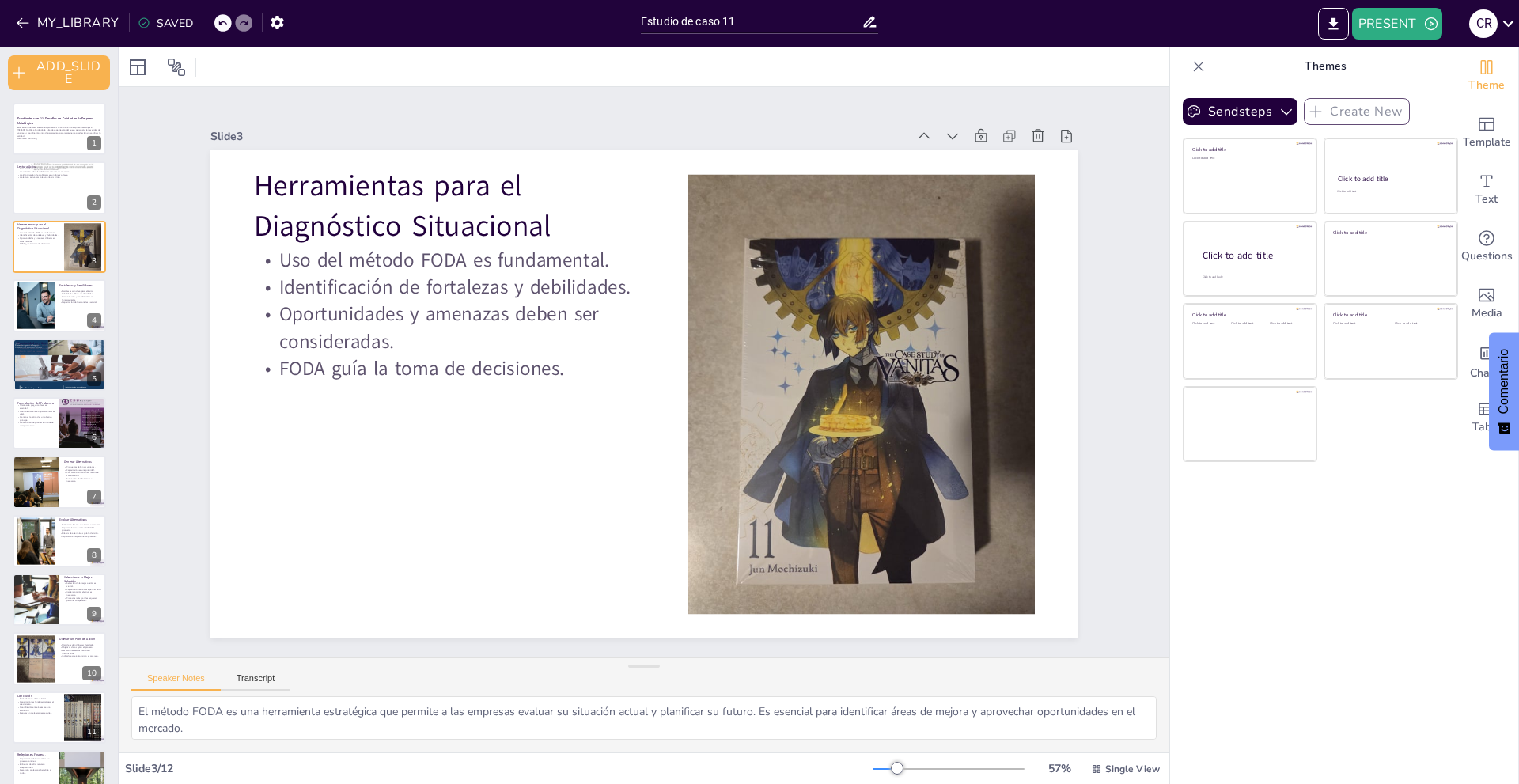
scroll to position [32, 0]
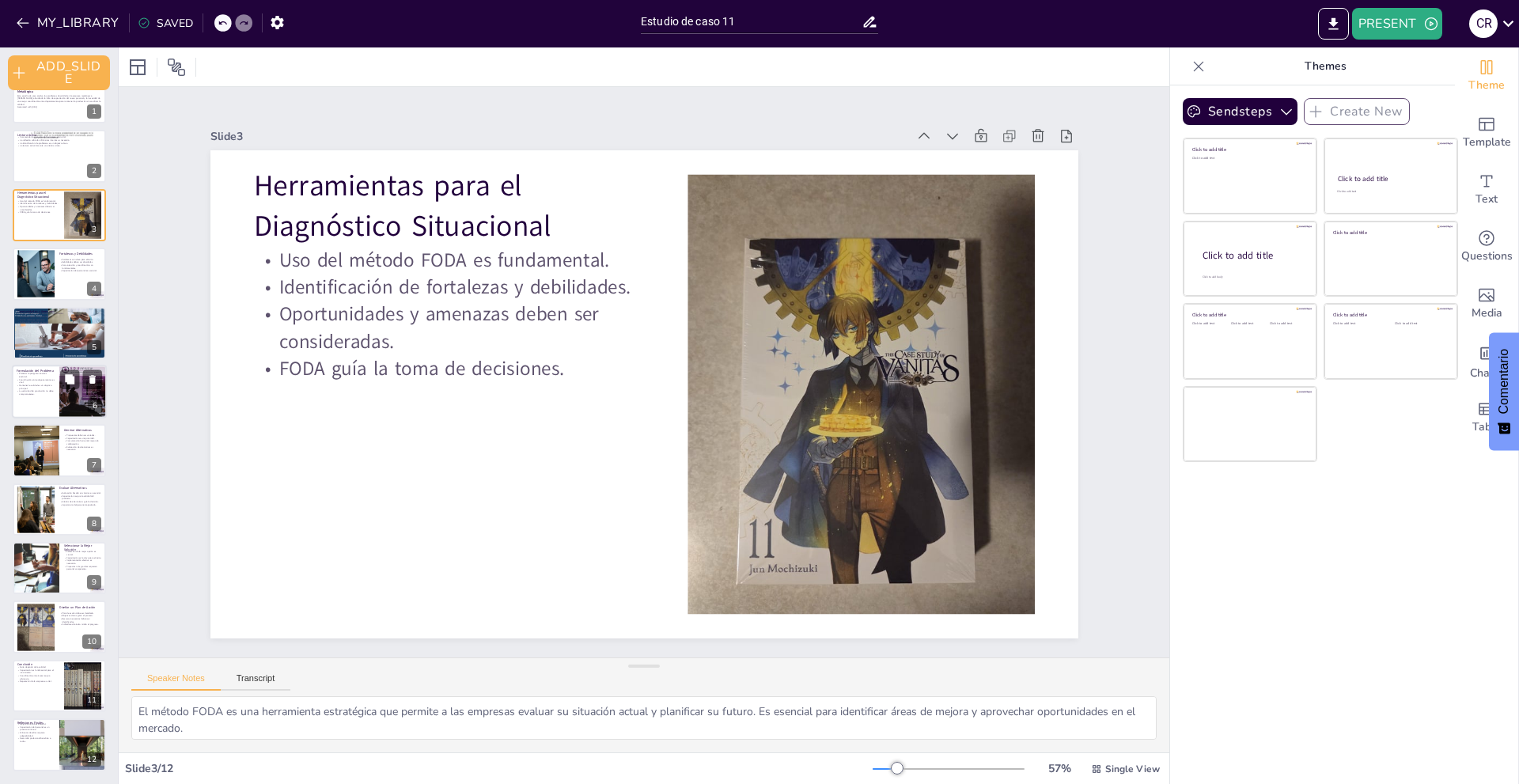
click at [97, 410] on div "6" at bounding box center [95, 406] width 14 height 14
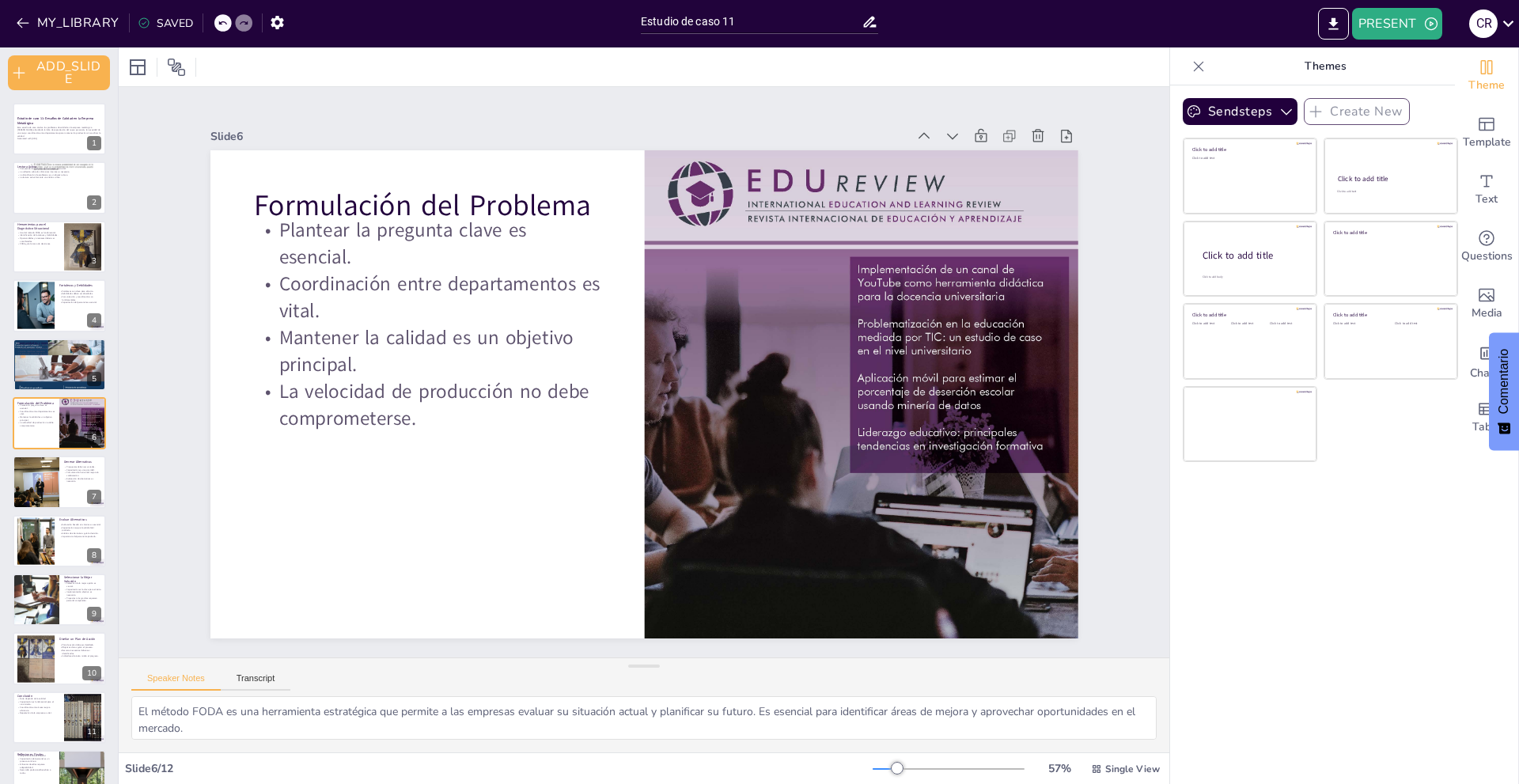
click at [41, 275] on div "Estudio de caso 11: Desafíos de Calidad en la Empresa Metalúrgica Este estudio …" at bounding box center [58, 453] width 118 height 700
click at [61, 192] on div at bounding box center [58, 188] width 95 height 54
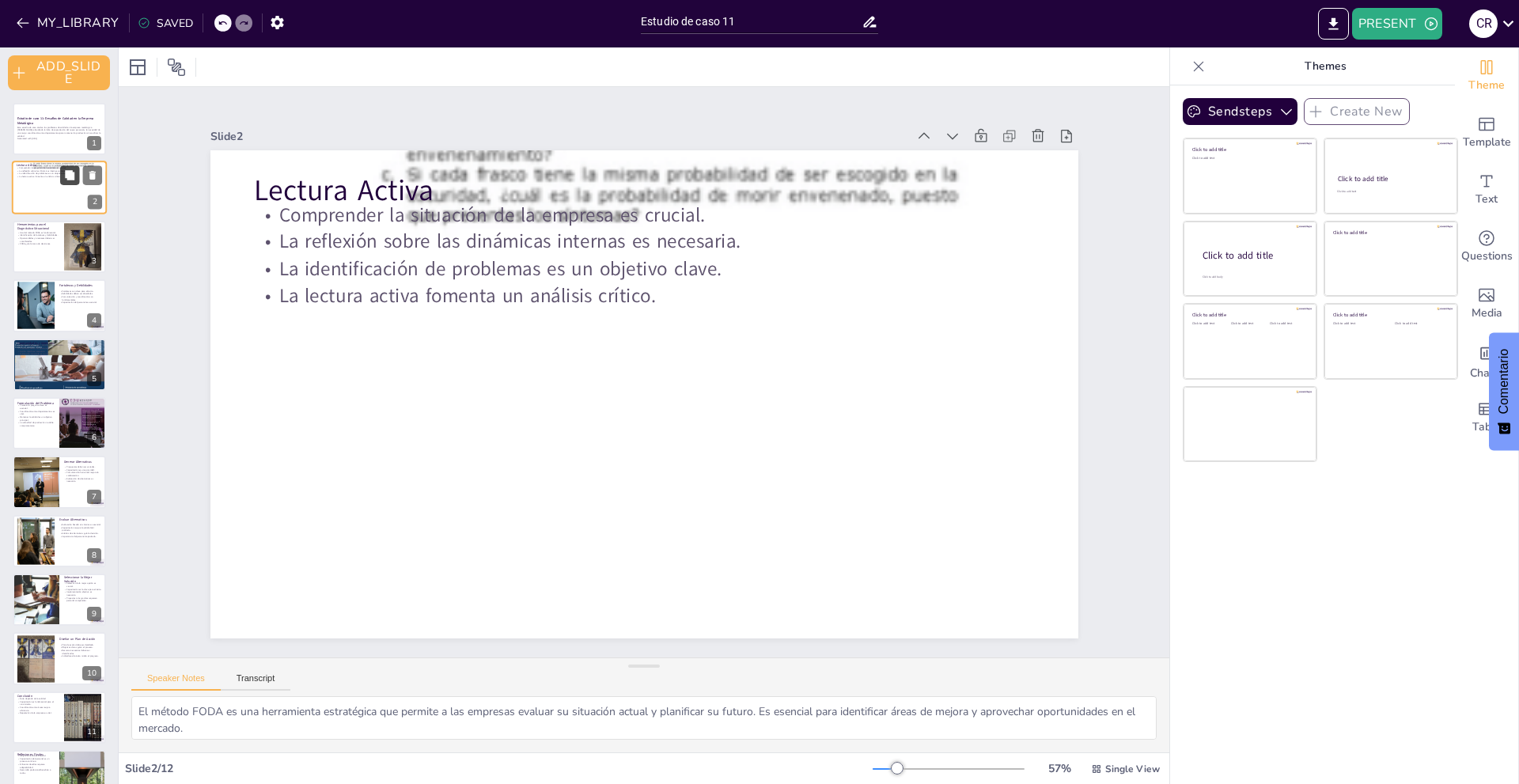
click at [66, 178] on icon at bounding box center [69, 175] width 10 height 10
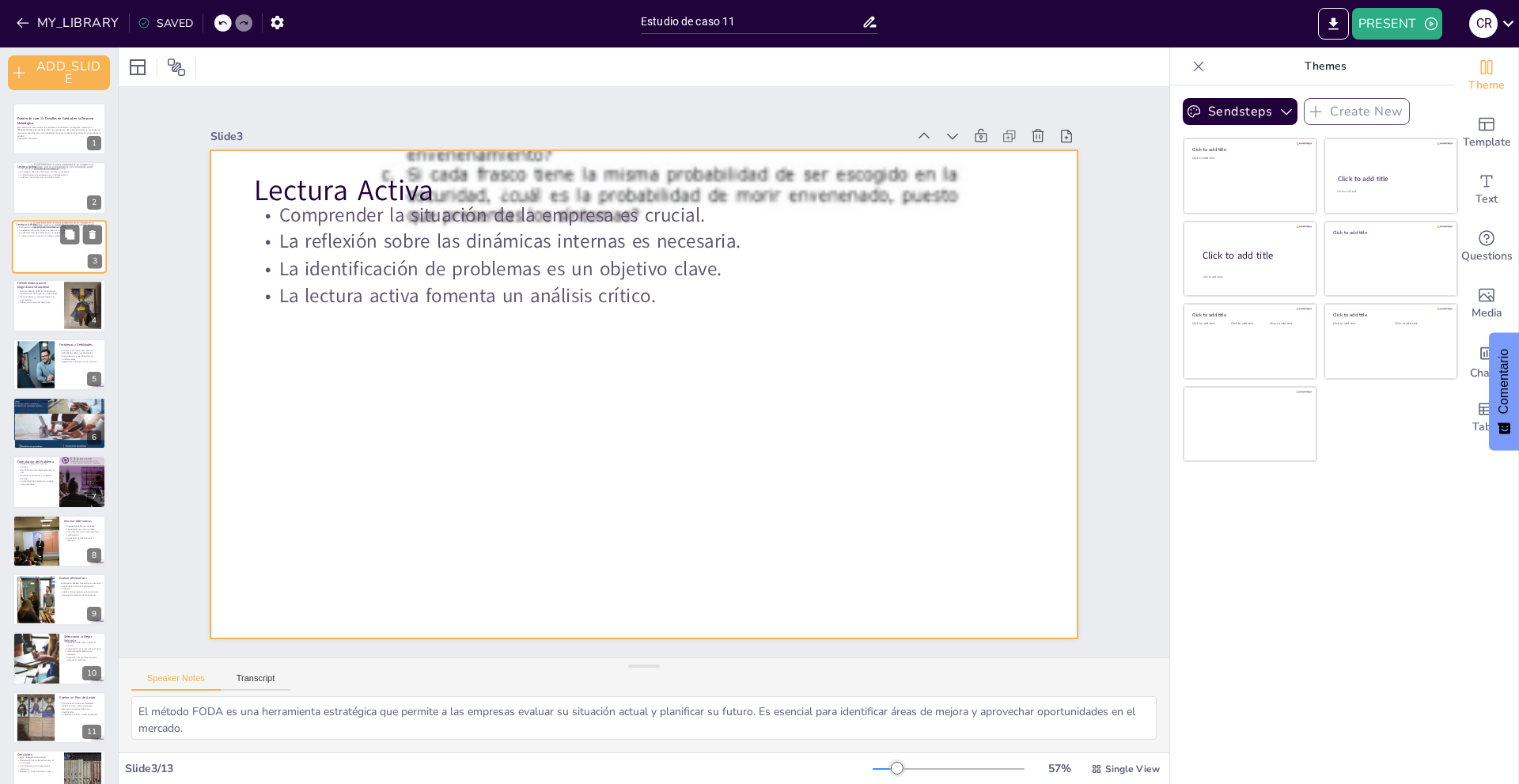
click at [72, 247] on div at bounding box center [58, 246] width 95 height 54
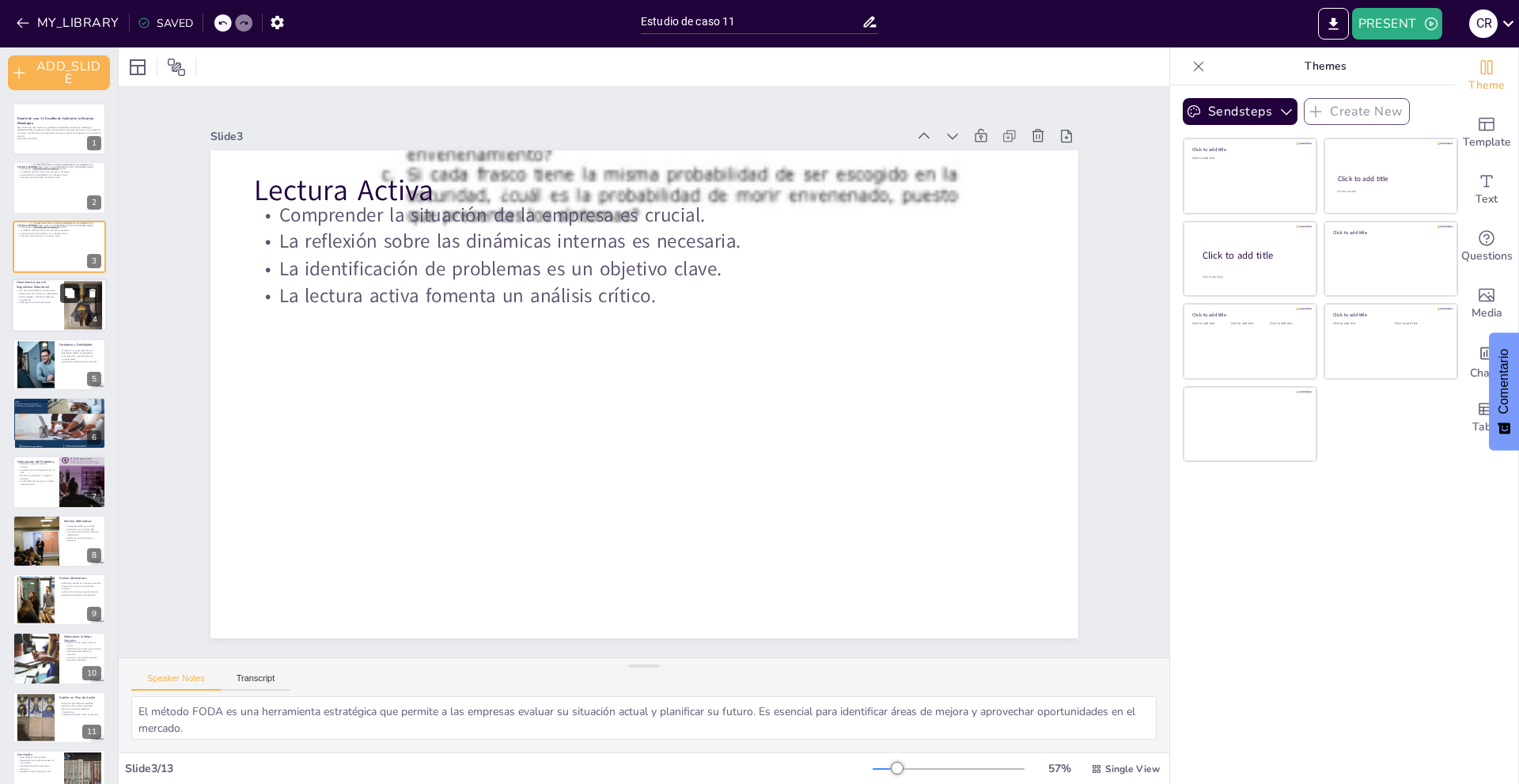
click at [68, 292] on icon at bounding box center [69, 292] width 10 height 10
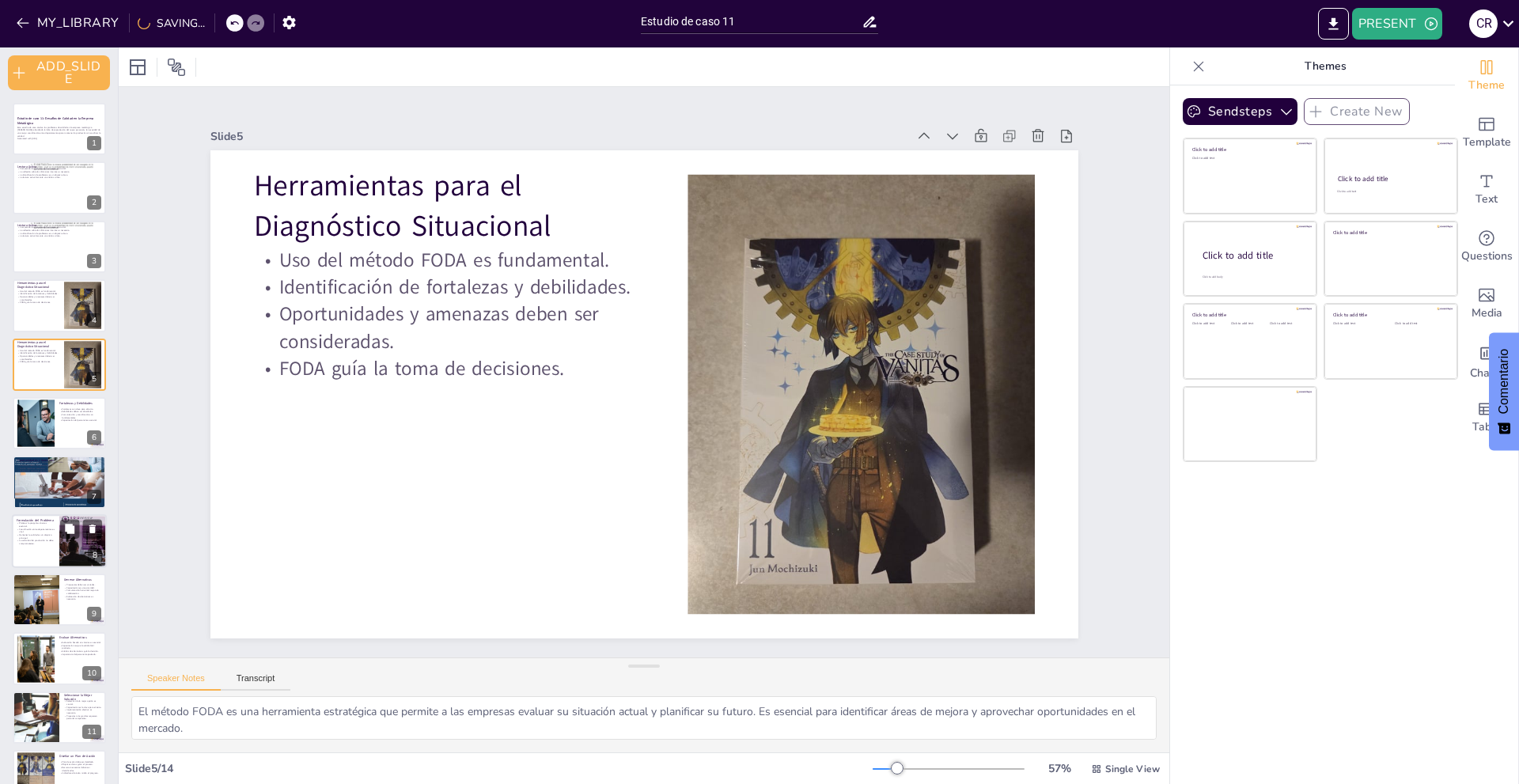
click at [66, 544] on div at bounding box center [83, 541] width 48 height 62
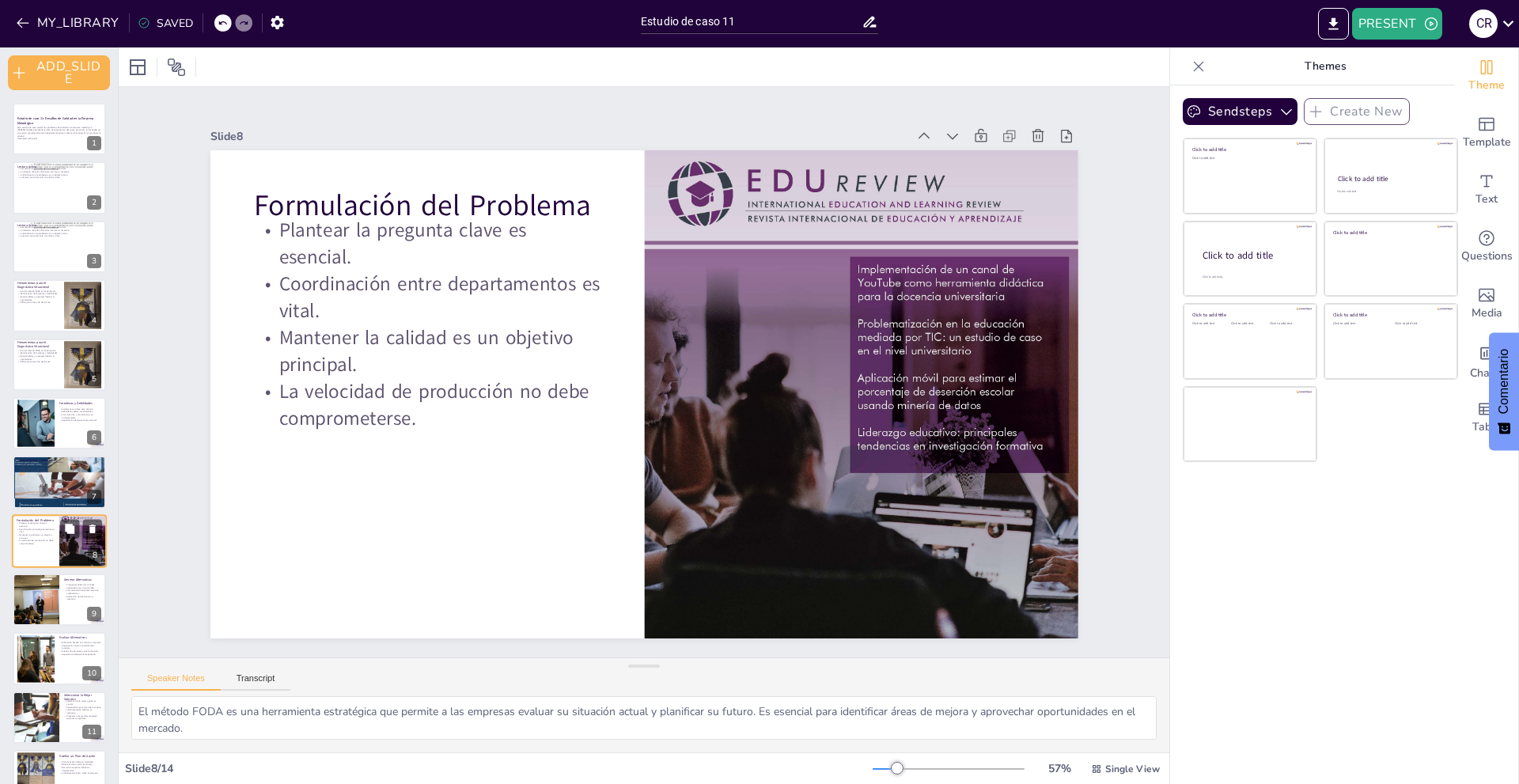
scroll to position [104, 0]
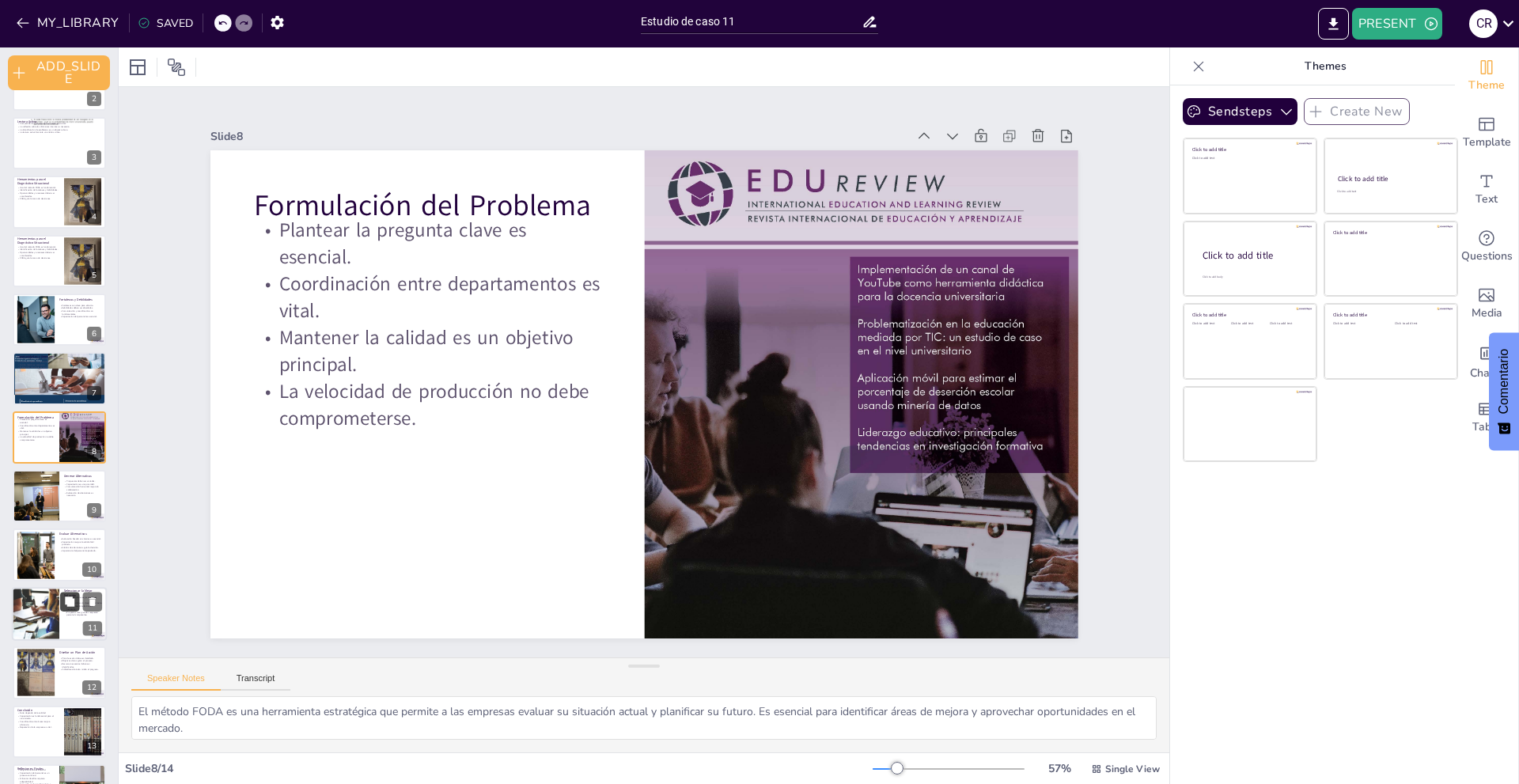
click at [63, 603] on button at bounding box center [69, 601] width 19 height 19
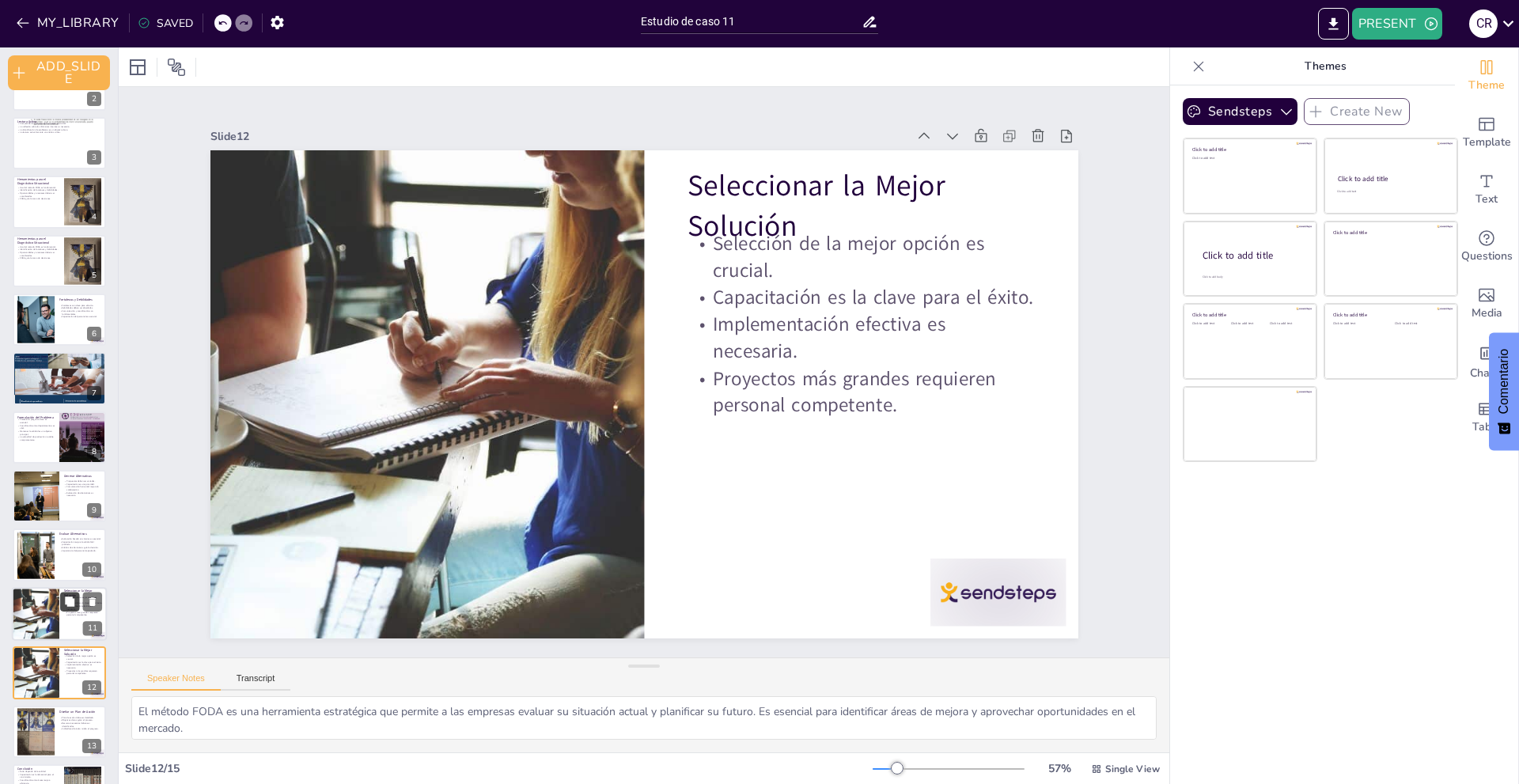
scroll to position [208, 0]
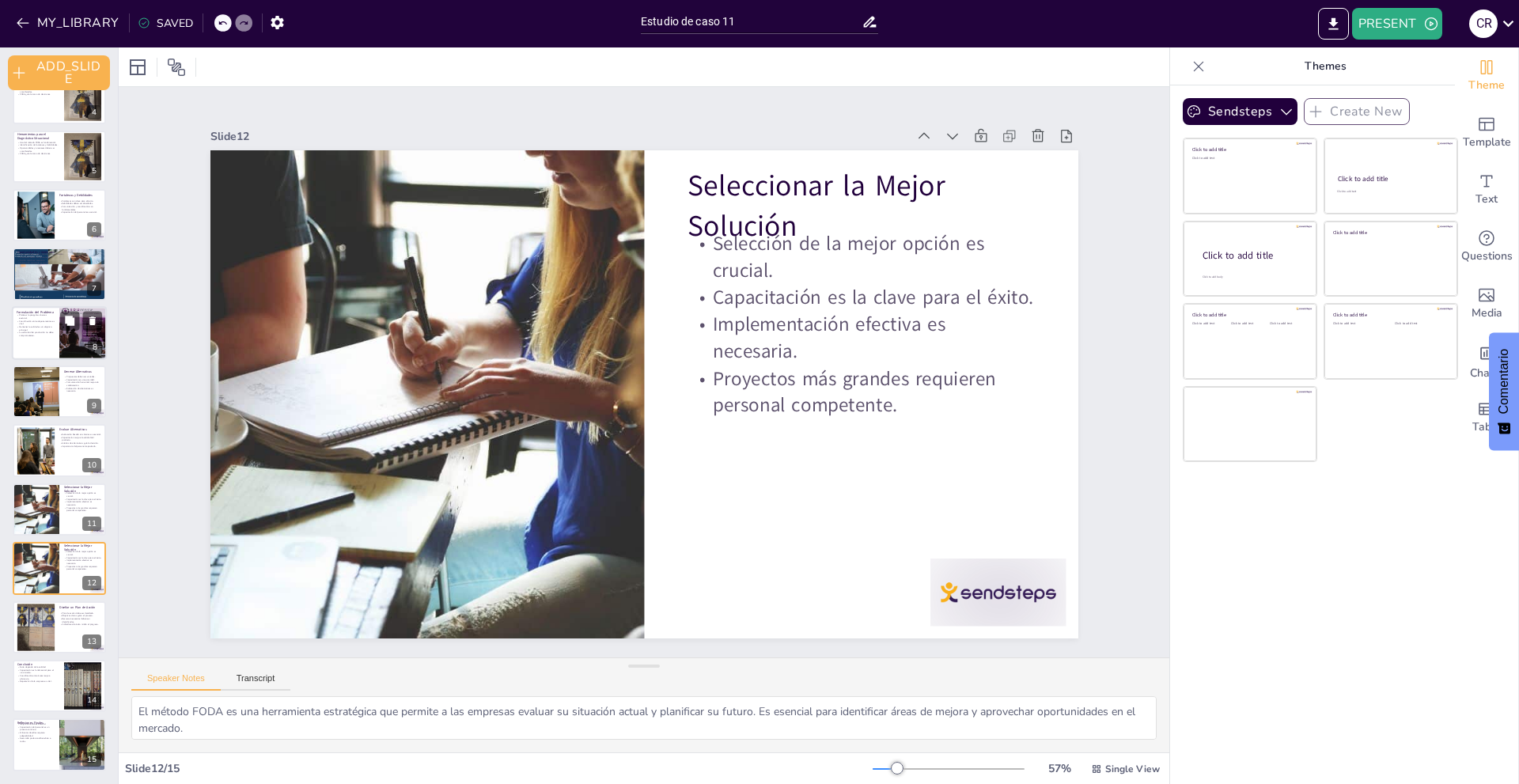
click at [35, 354] on div at bounding box center [58, 332] width 95 height 54
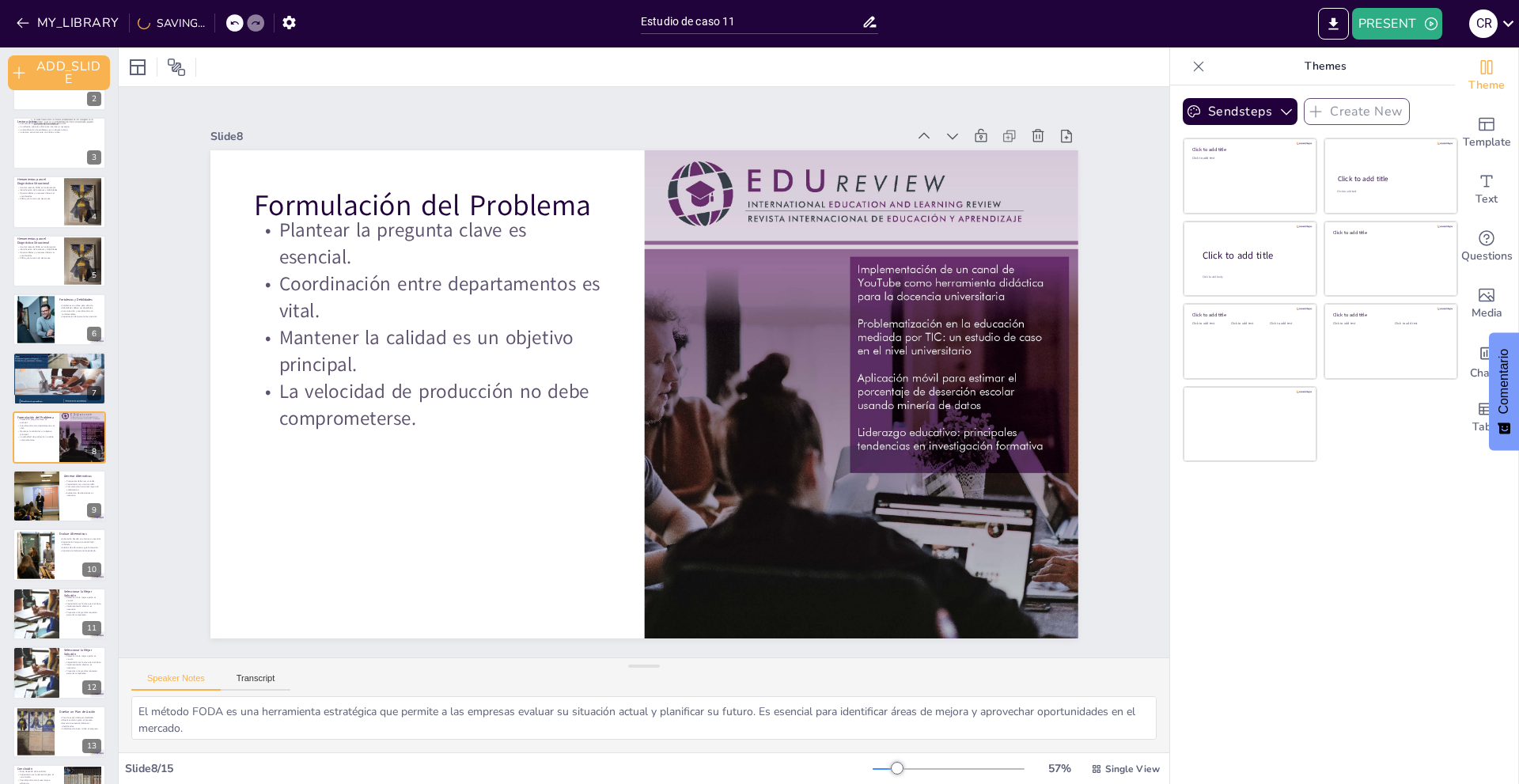
click at [60, 229] on div "Estudio de caso 11: Desafíos de Calidad en la Empresa Metalúrgica Este estudio …" at bounding box center [58, 437] width 118 height 876
click at [61, 211] on div at bounding box center [58, 201] width 95 height 54
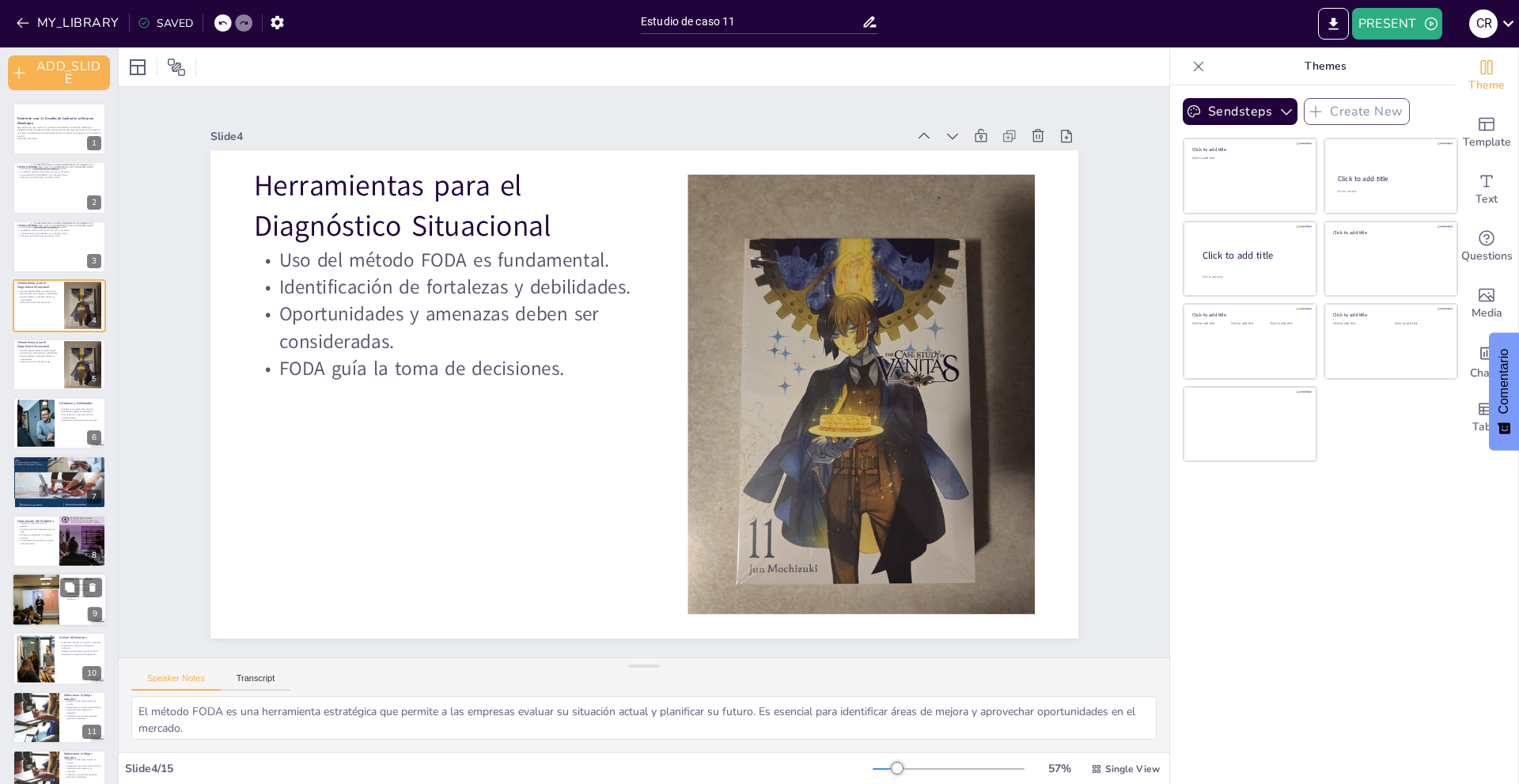
scroll to position [208, 0]
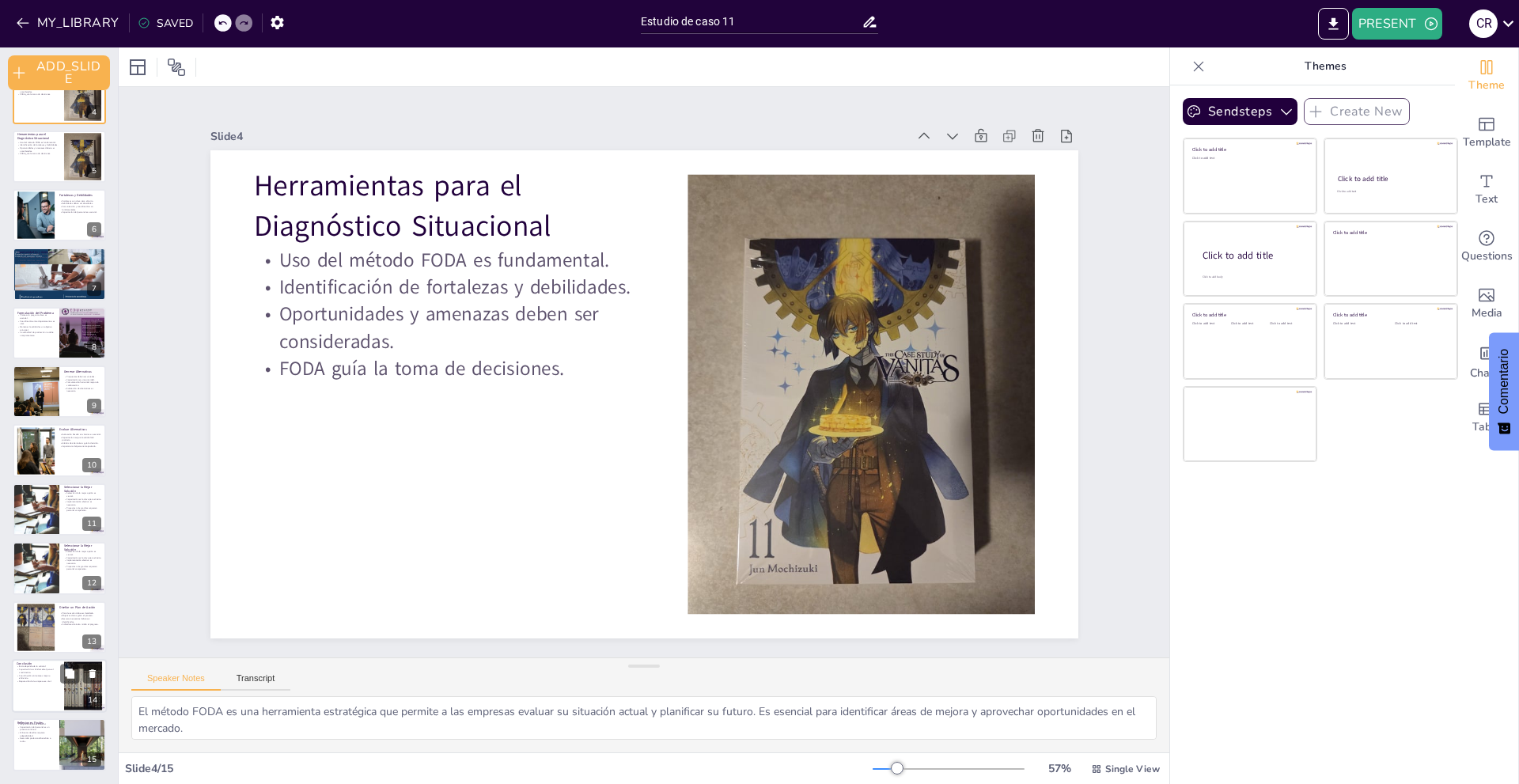
click at [63, 701] on div at bounding box center [58, 686] width 95 height 54
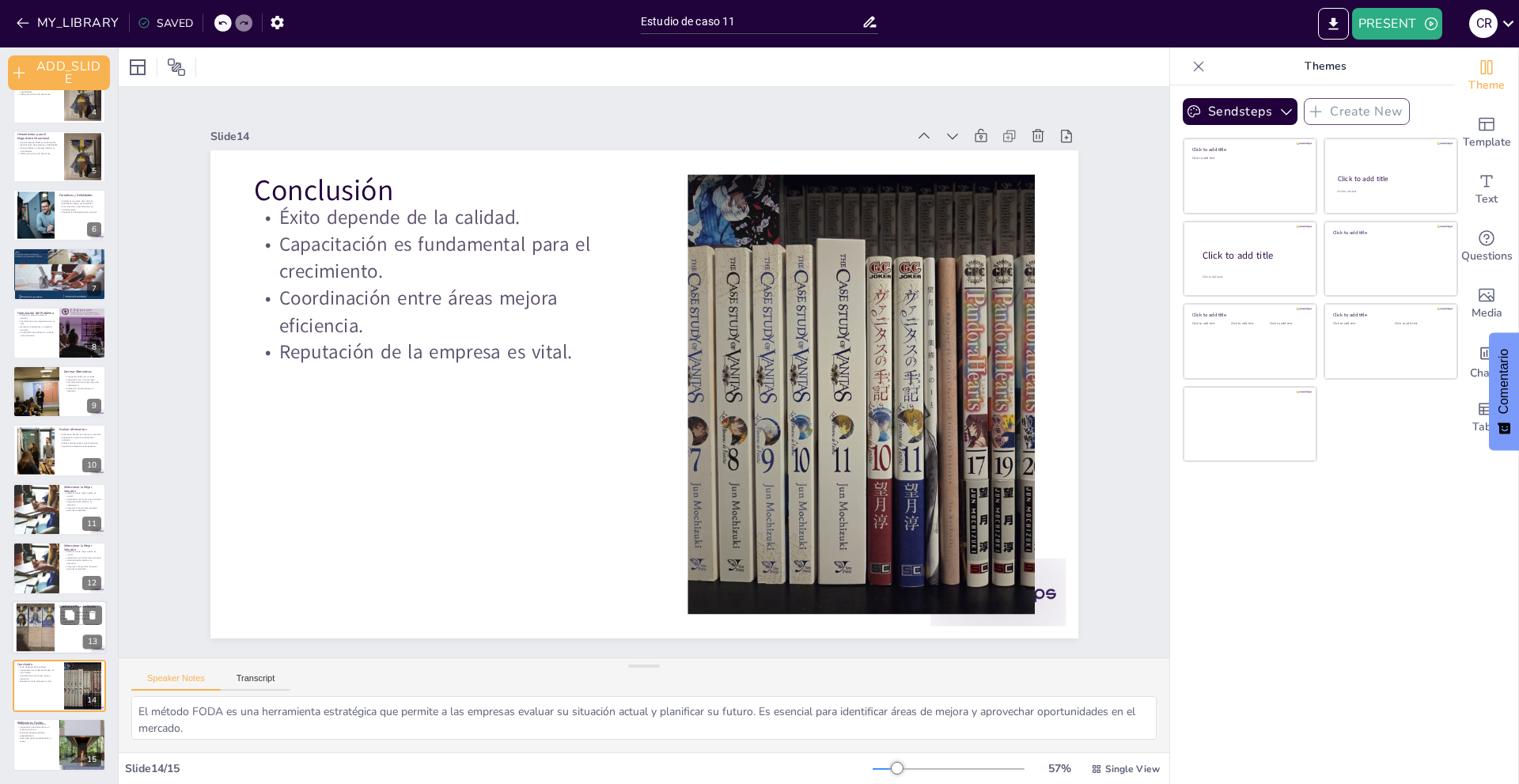
click at [37, 632] on div at bounding box center [35, 626] width 47 height 48
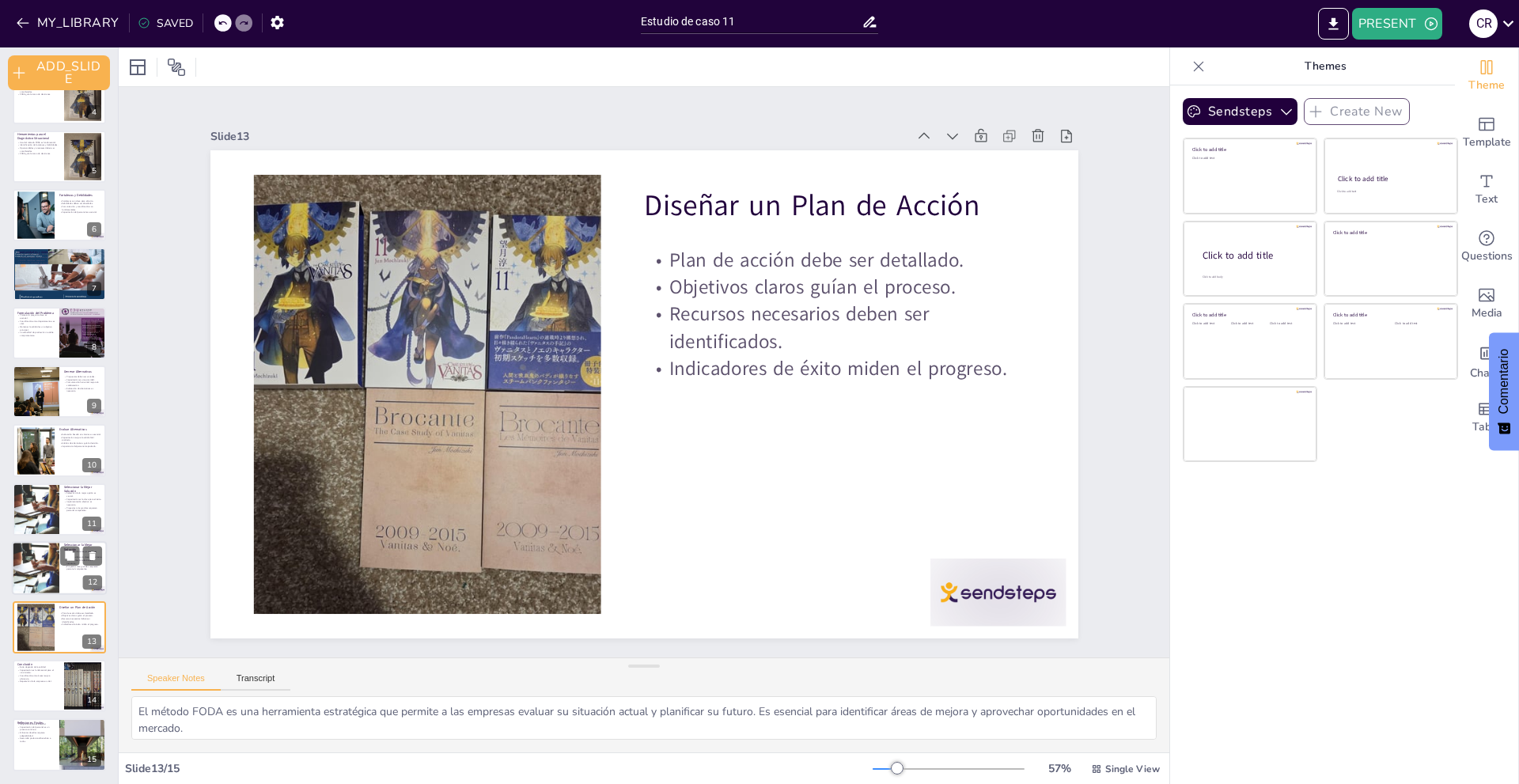
click at [43, 559] on div at bounding box center [35, 568] width 71 height 54
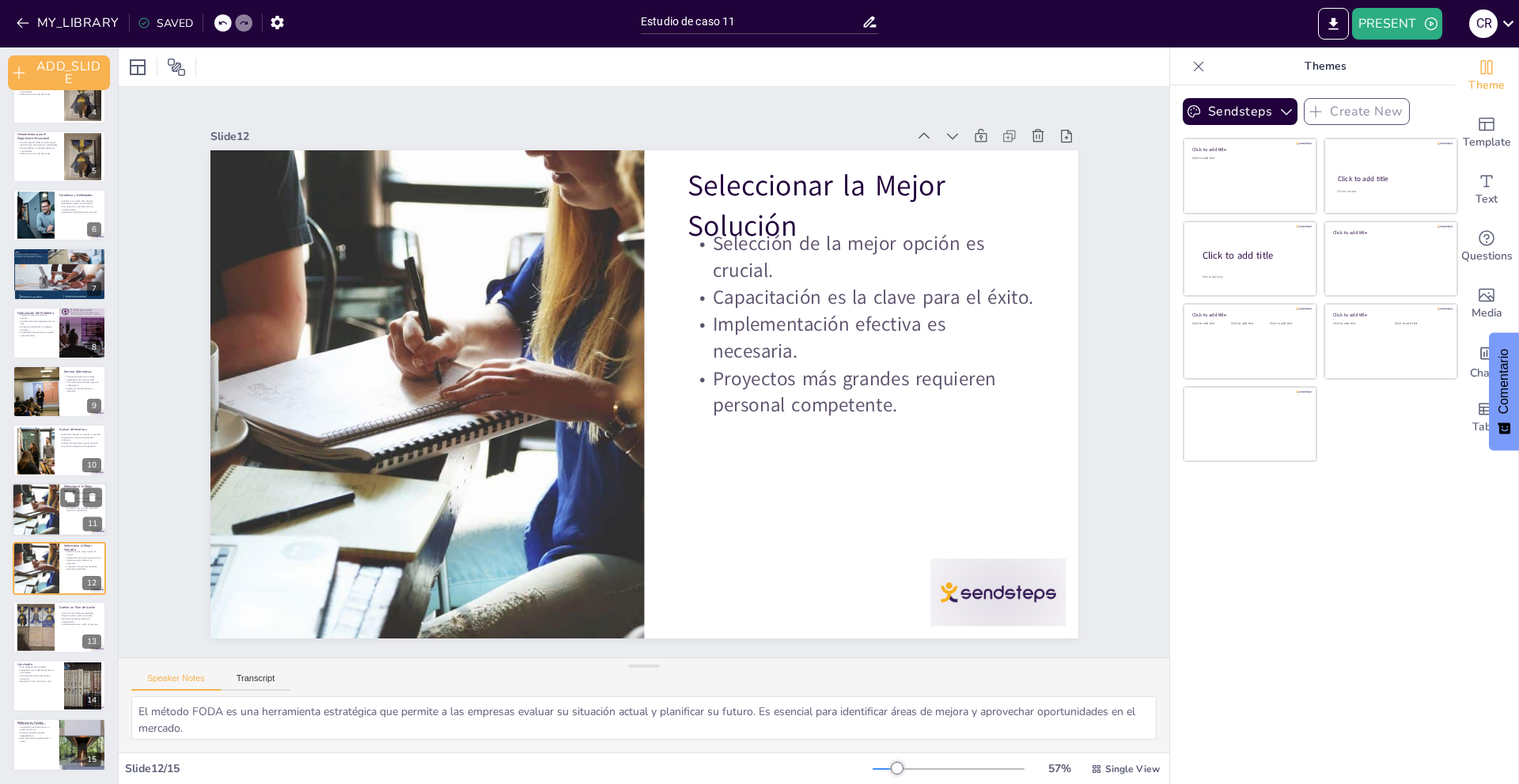
click at [30, 489] on div at bounding box center [35, 509] width 71 height 54
click at [39, 474] on div at bounding box center [35, 450] width 70 height 48
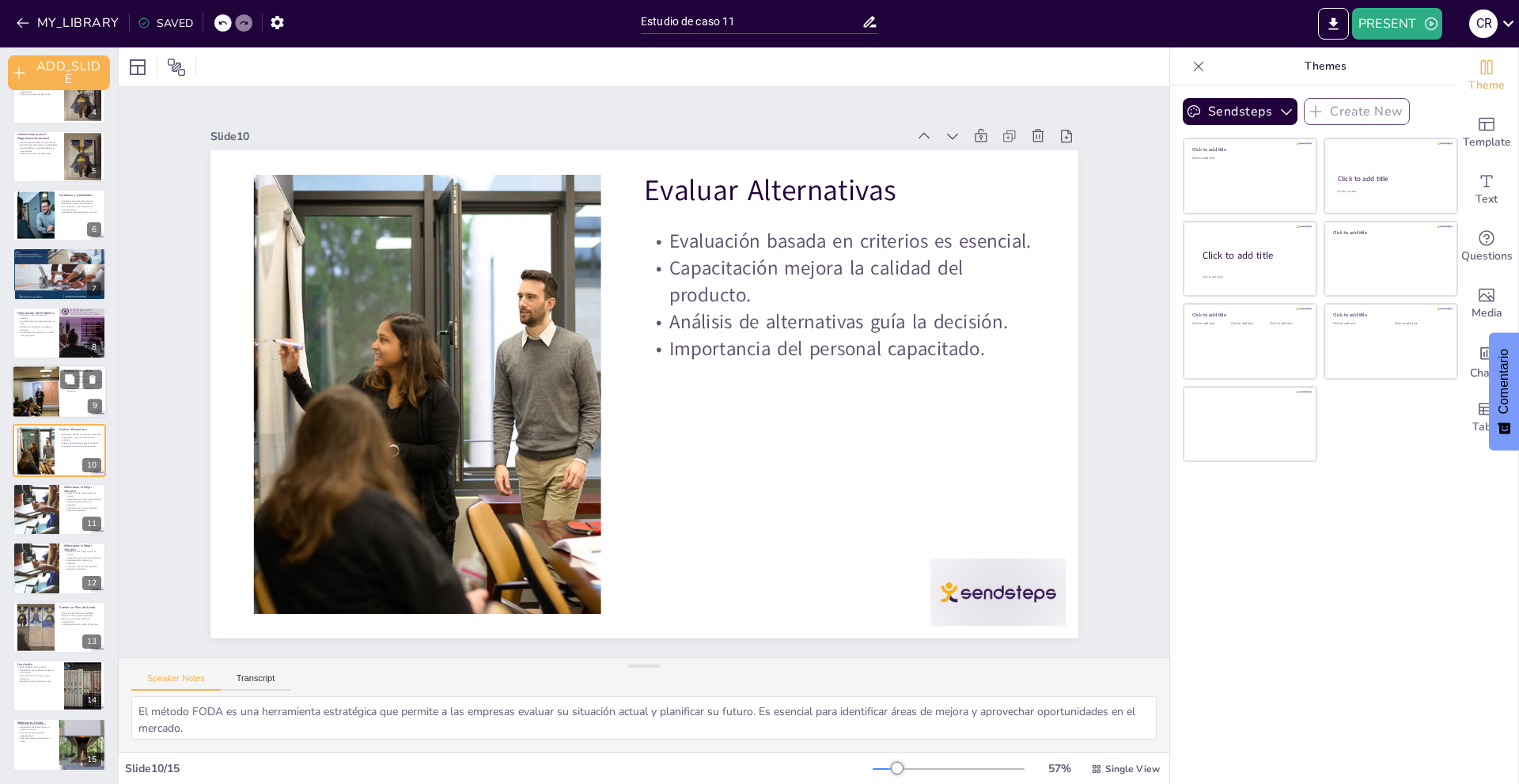
click at [51, 376] on div at bounding box center [35, 392] width 81 height 54
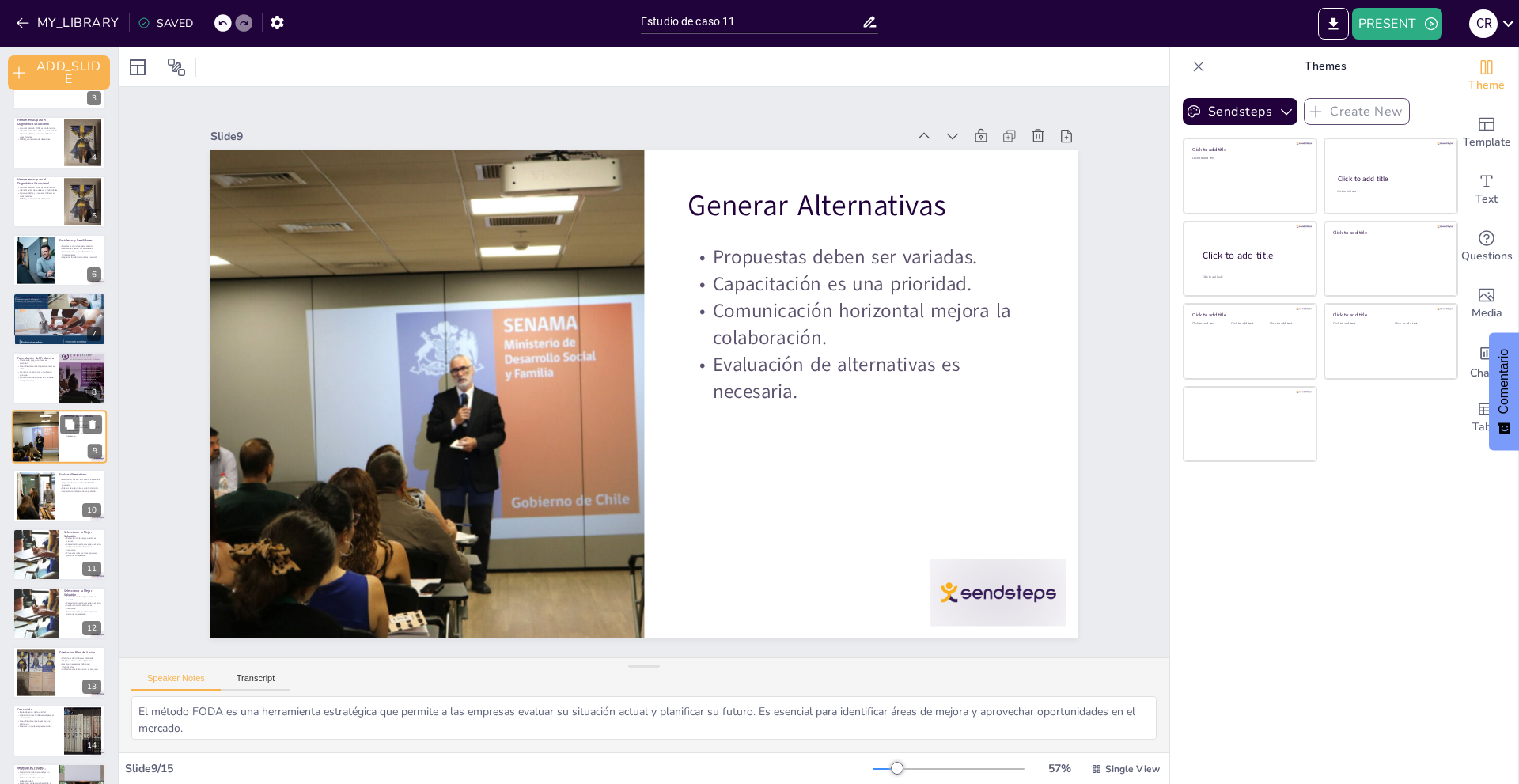
scroll to position [0, 0]
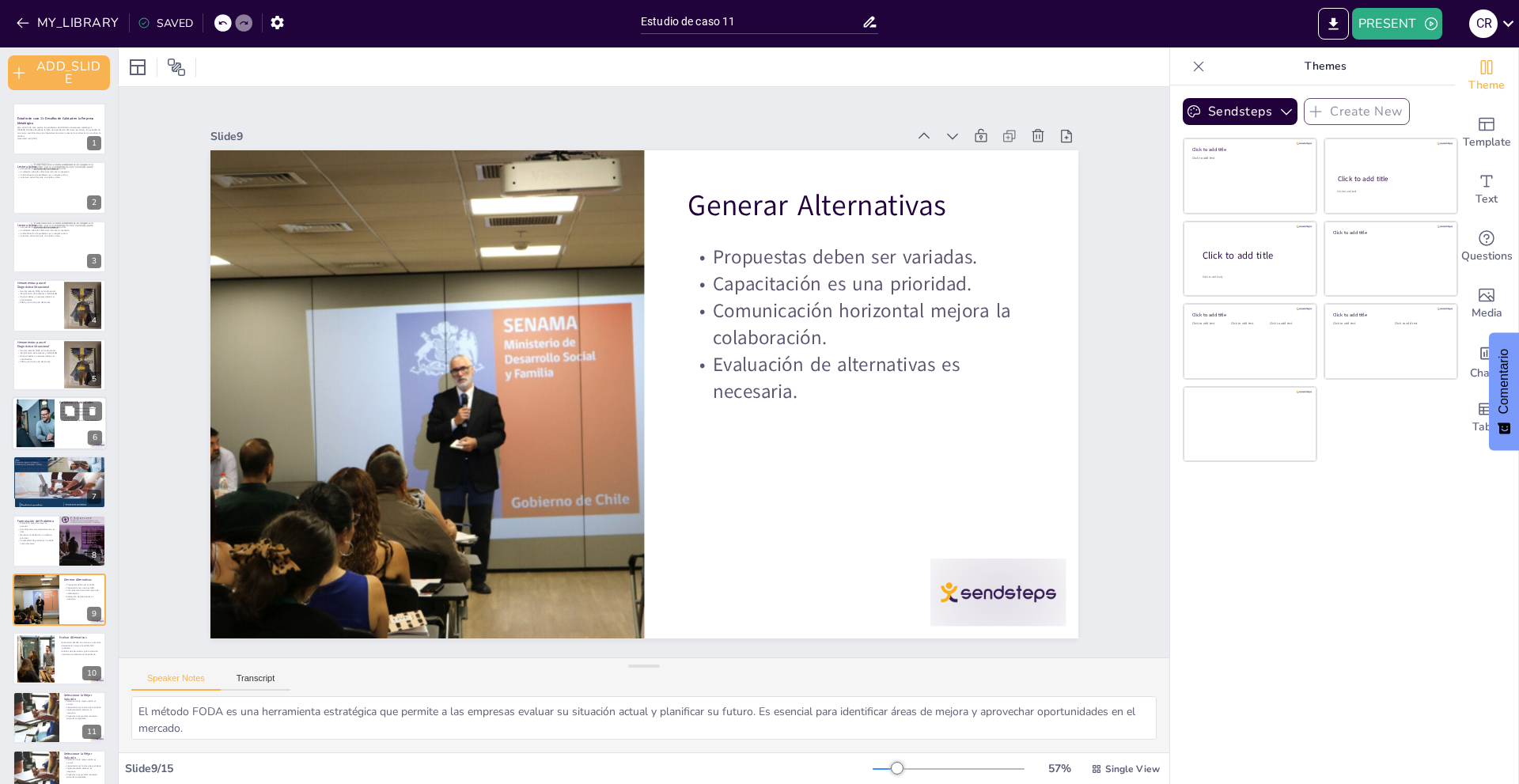
click at [51, 396] on div "Estudio de caso 11: Desafíos de Calidad en la Empresa Metalúrgica Este estudio …" at bounding box center [58, 540] width 118 height 876
click at [44, 417] on div at bounding box center [35, 423] width 64 height 48
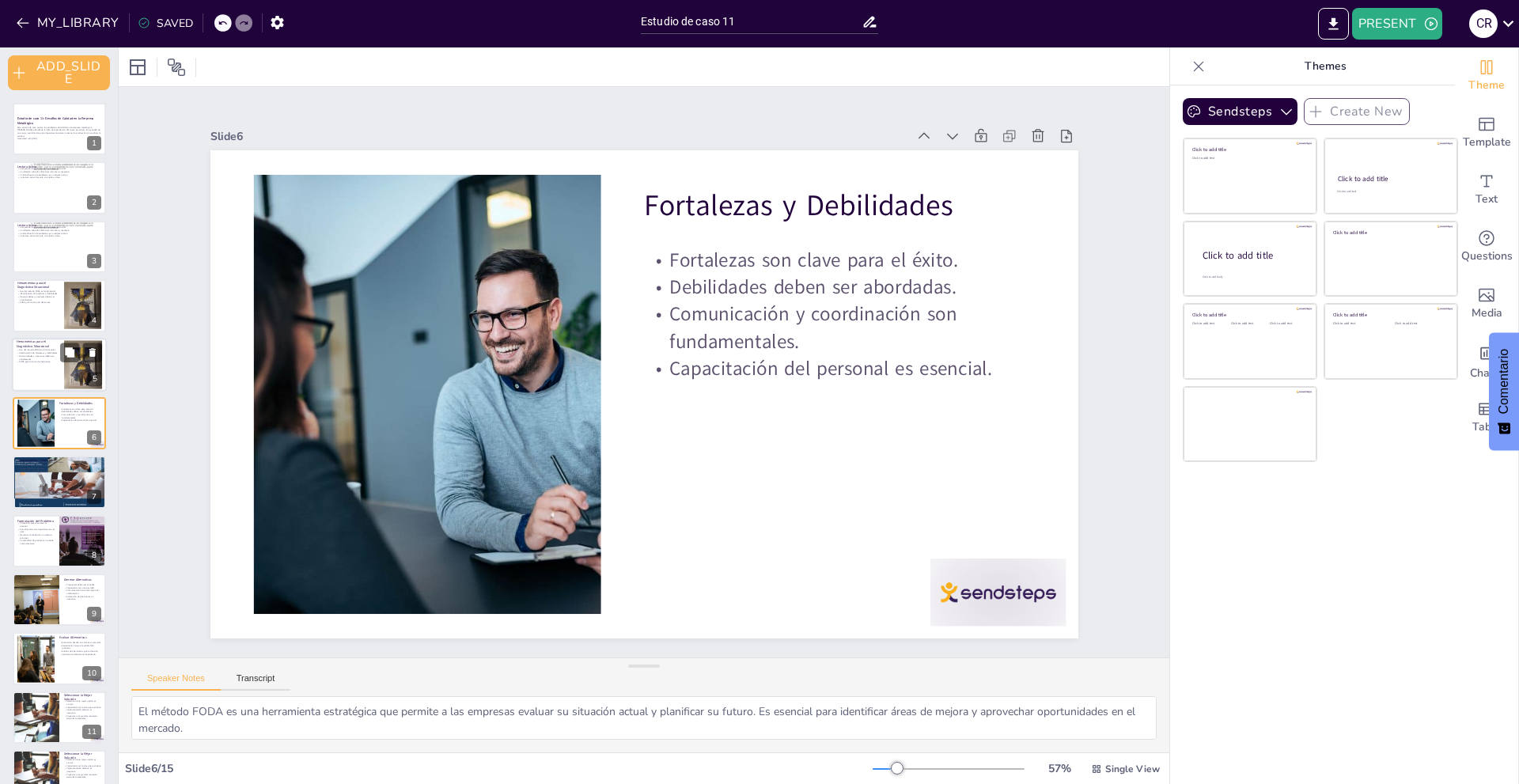
click at [37, 370] on div at bounding box center [58, 364] width 95 height 54
